Goal: Task Accomplishment & Management: Manage account settings

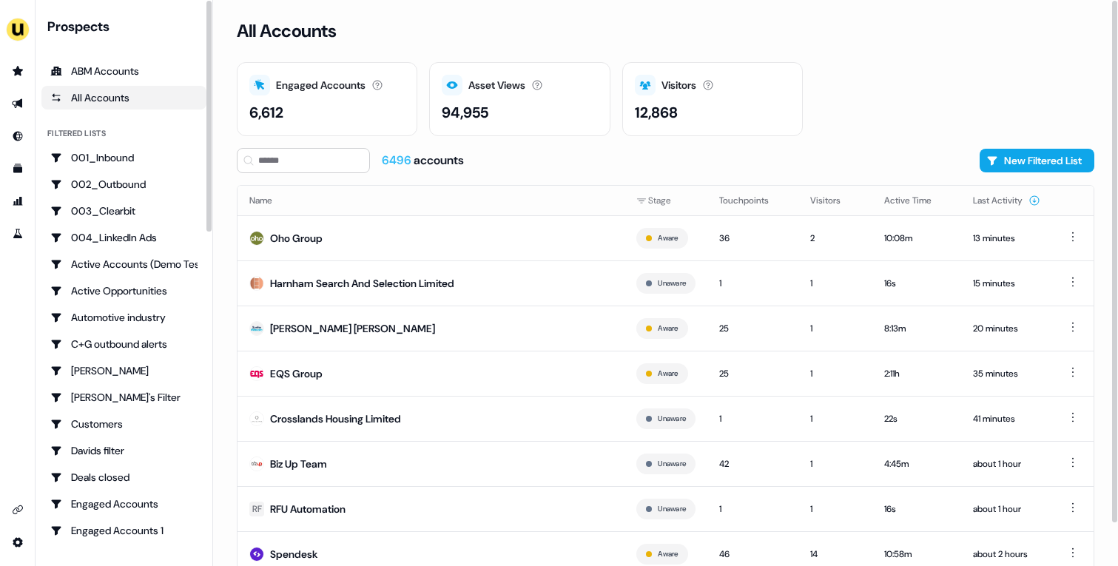
scroll to position [46, 0]
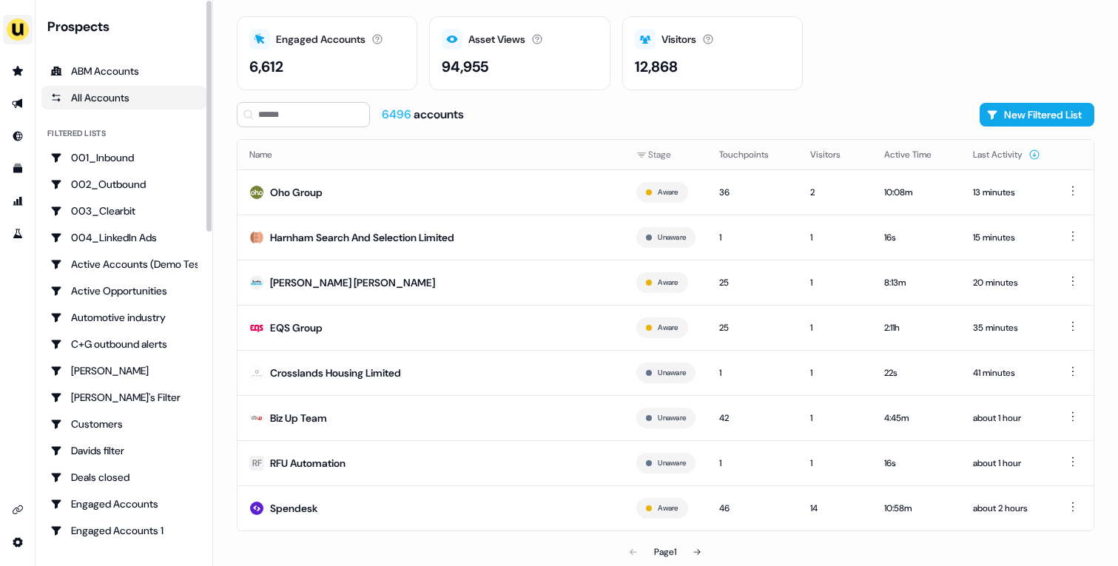
click at [10, 33] on img "side nav menu" at bounding box center [18, 30] width 24 height 24
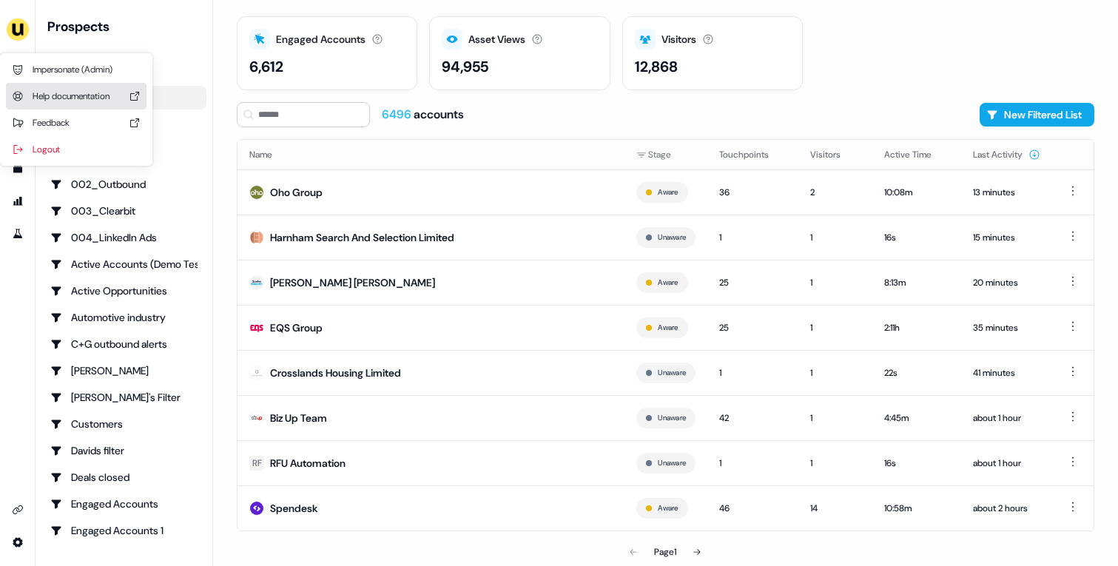
click at [60, 67] on div "Impersonate (Admin)" at bounding box center [76, 69] width 141 height 27
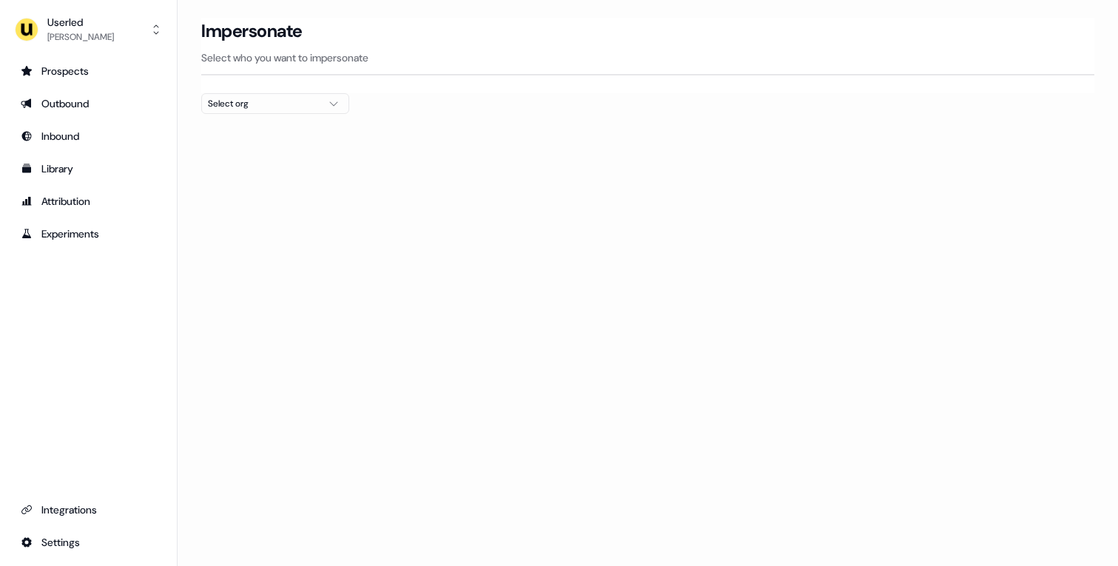
click at [323, 97] on button "Select org" at bounding box center [275, 103] width 148 height 21
type input "***"
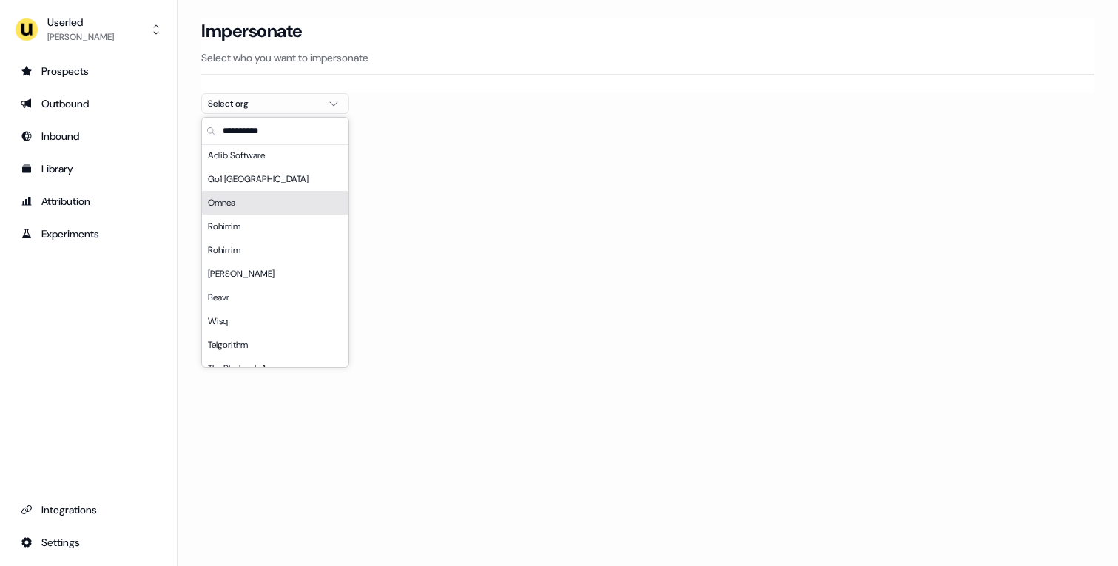
click at [284, 208] on div "Omnea" at bounding box center [275, 203] width 147 height 24
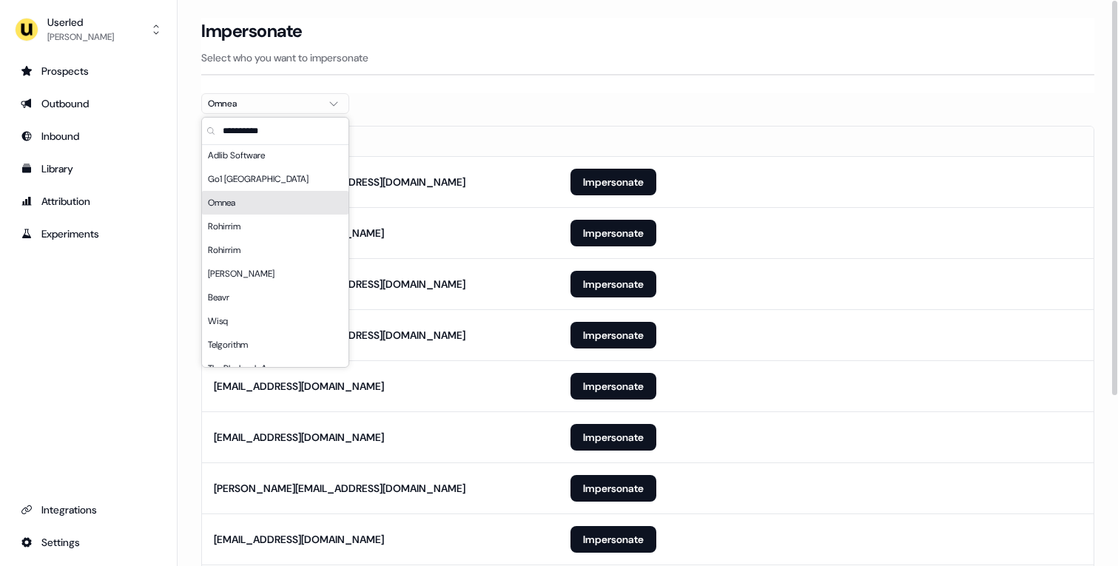
click at [580, 76] on div "Impersonate Select who you want to impersonate" at bounding box center [647, 55] width 893 height 75
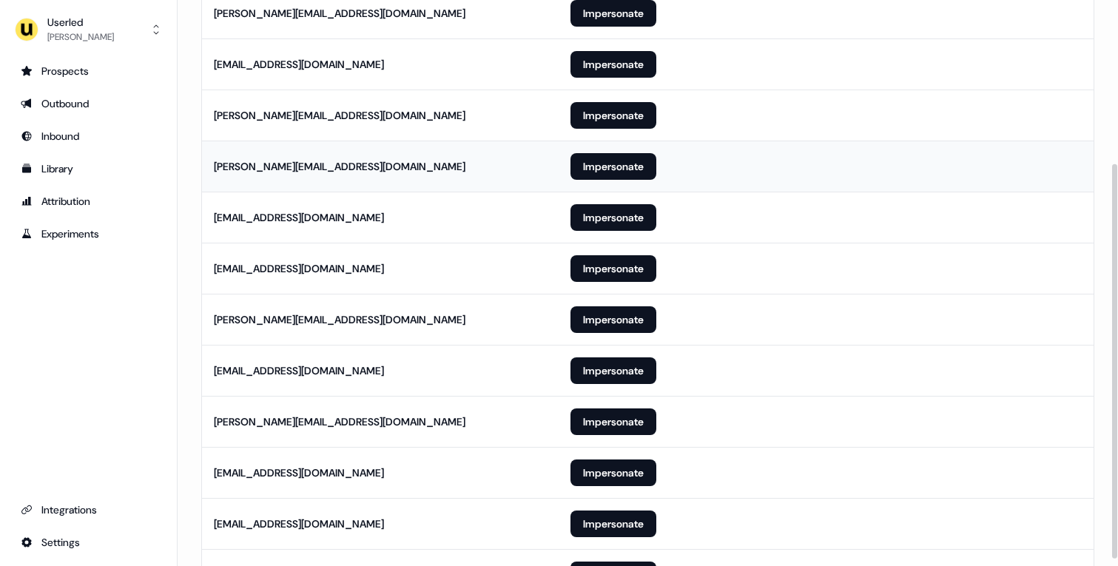
scroll to position [244, 0]
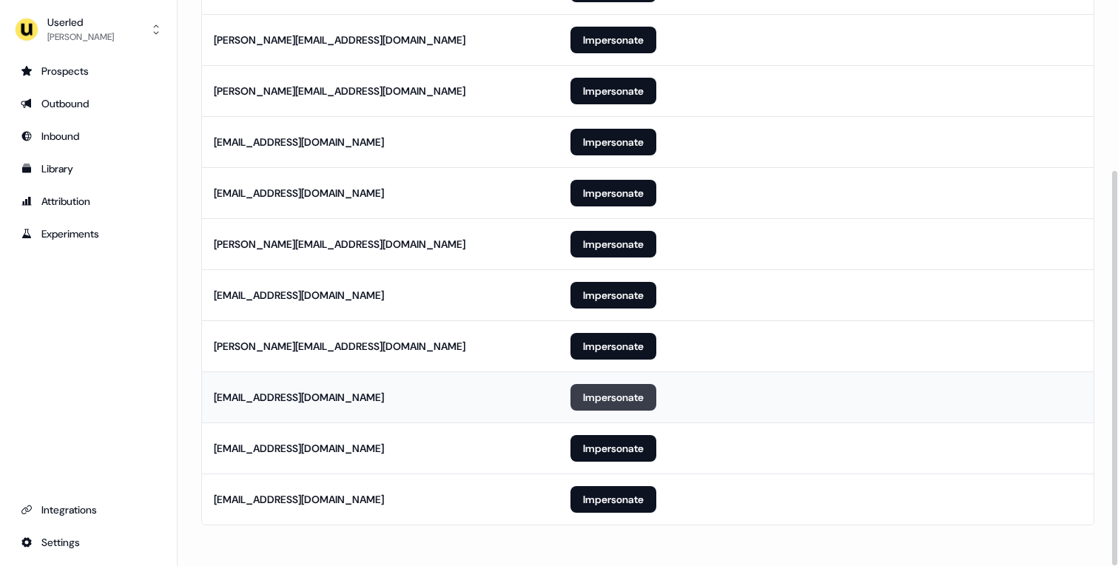
click at [610, 400] on button "Impersonate" at bounding box center [614, 397] width 86 height 27
